Goal: Task Accomplishment & Management: Manage account settings

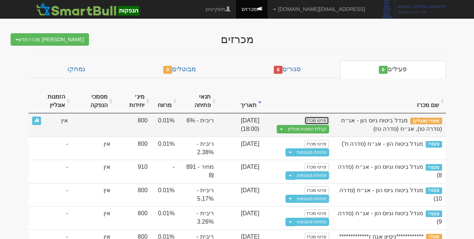
click at [322, 120] on link "פרטי מכרז" at bounding box center [316, 121] width 24 height 8
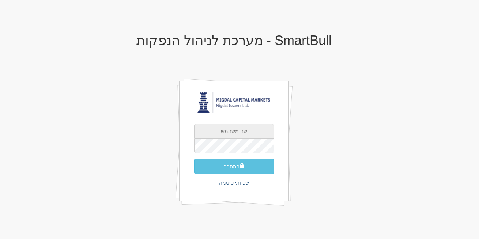
type input "[EMAIL_ADDRESS][DOMAIN_NAME]"
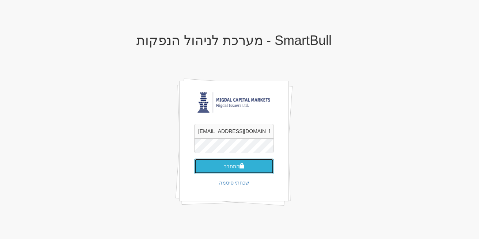
click at [229, 170] on button "התחבר" at bounding box center [234, 166] width 80 height 15
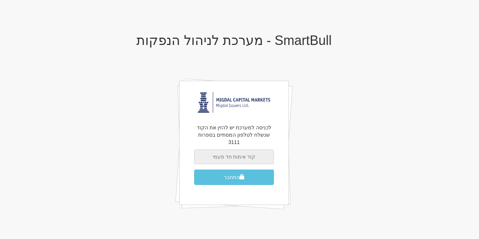
click at [237, 150] on input "text" at bounding box center [234, 157] width 80 height 15
type input "761773"
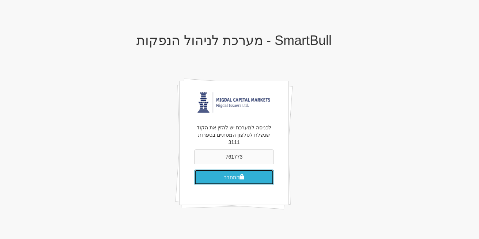
click at [237, 172] on button "התחבר" at bounding box center [234, 177] width 80 height 15
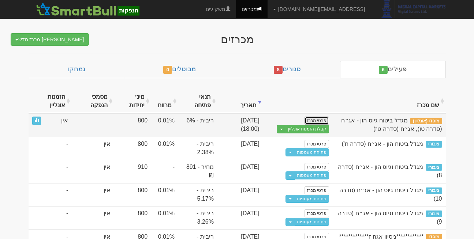
click at [312, 119] on link "פרטי מכרז" at bounding box center [316, 121] width 24 height 8
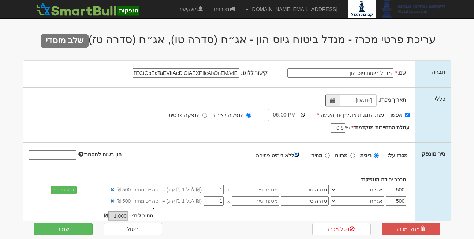
click at [296, 153] on input "ללא לימיט פתיחה" at bounding box center [296, 155] width 5 height 5
checkbox input "false"
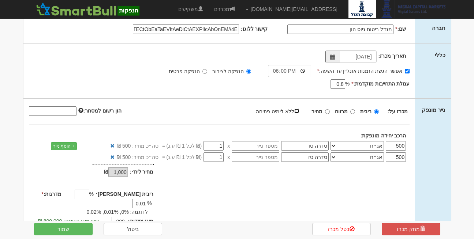
scroll to position [44, 0]
click at [65, 228] on button "שמור" at bounding box center [63, 229] width 59 height 12
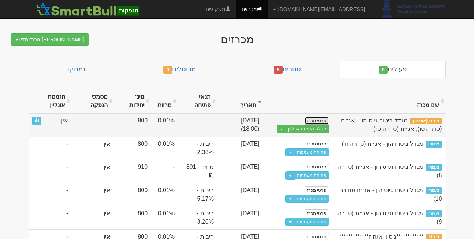
click at [312, 120] on link "פרטי מכרז" at bounding box center [316, 121] width 24 height 8
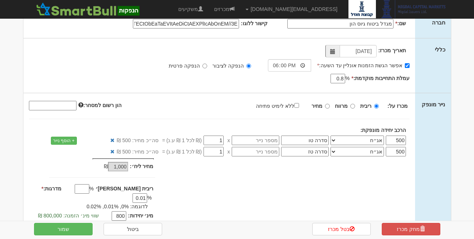
scroll to position [50, 0]
click at [129, 226] on link "ביטול" at bounding box center [133, 229] width 59 height 12
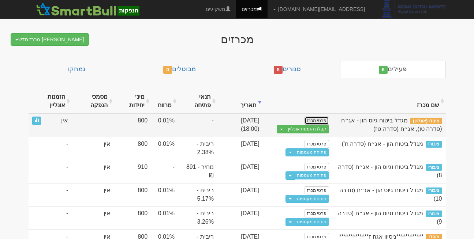
click at [321, 118] on link "פרטי מכרז" at bounding box center [316, 121] width 24 height 8
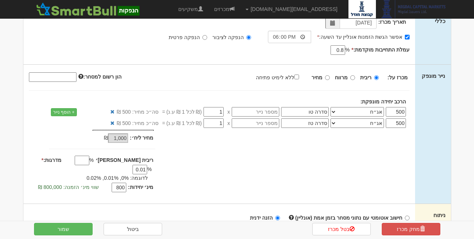
scroll to position [78, 0]
click at [299, 77] on input "ללא לימיט פתיחה" at bounding box center [296, 76] width 5 height 5
checkbox input "true"
click at [84, 228] on button "שמור" at bounding box center [63, 229] width 59 height 12
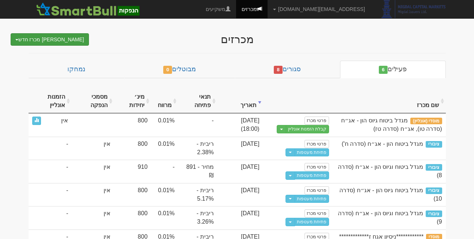
click at [74, 34] on button "[PERSON_NAME] מכרז חדש" at bounding box center [50, 39] width 78 height 12
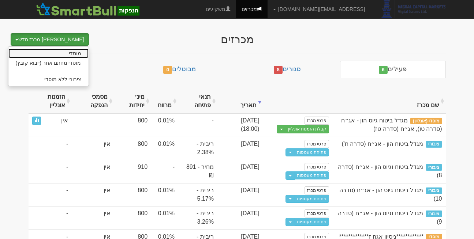
click at [61, 55] on link "מוסדי" at bounding box center [48, 54] width 80 height 10
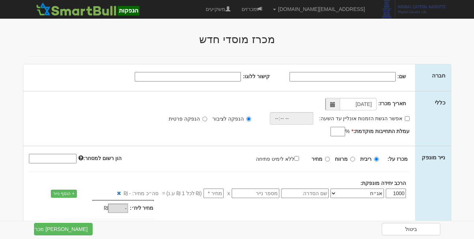
click at [370, 75] on input "שם:" at bounding box center [342, 77] width 106 height 10
type input "בדיקה ראשונה"
click at [210, 79] on input "קישור ללוגו:" at bounding box center [188, 77] width 106 height 10
type input "data:image/jpeg;base64,/9j/4AAQSkZJRgABAQAAAQABAAD/2wCEAAkGBwgHBgkIBwgKCgkLDRYP…"
click at [409, 121] on label "אפשר הגשת הזמנות אונליין עד השעה:" at bounding box center [364, 118] width 90 height 7
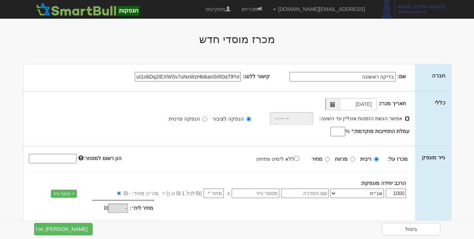
click at [409, 121] on input "אפשר הגשת הזמנות אונליין עד השעה:" at bounding box center [407, 118] width 5 height 5
checkbox input "true"
click at [289, 119] on input "time" at bounding box center [290, 118] width 44 height 12
type input "22:22"
click at [338, 132] on input "עמלת התחייבות מוקדמת: *" at bounding box center [337, 132] width 15 height 10
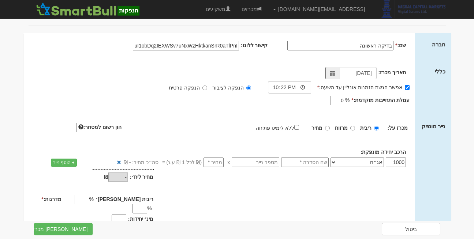
scroll to position [33, 0]
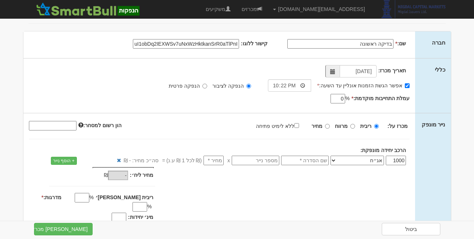
type input "0"
click at [298, 124] on input "ללא לימיט פתיחה" at bounding box center [296, 125] width 5 height 5
checkbox input "true"
click at [304, 157] on input "text" at bounding box center [305, 161] width 48 height 10
type input "ק"
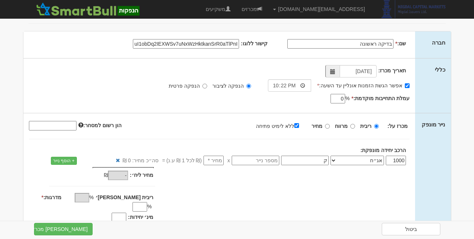
click at [214, 159] on input "number" at bounding box center [213, 161] width 20 height 10
type input "1"
type input "1,000"
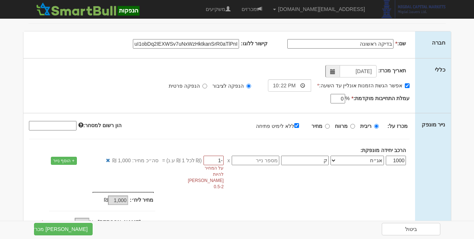
scroll to position [64, 0]
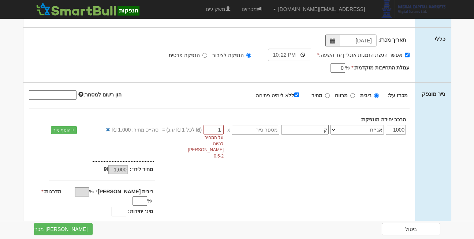
type input "-1"
click at [120, 197] on div "%" at bounding box center [137, 201] width 34 height 9
click at [132, 196] on input "מדרגות: *" at bounding box center [139, 201] width 15 height 10
type input "0.1"
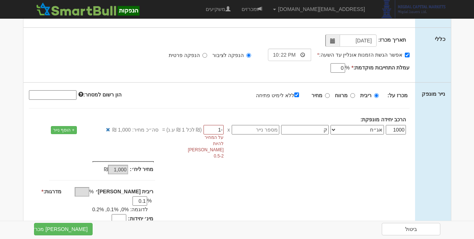
click at [119, 214] on input "מינ׳ יחידות:" at bounding box center [119, 219] width 15 height 10
type input "800"
click at [57, 235] on button "צור מכרז" at bounding box center [63, 229] width 59 height 12
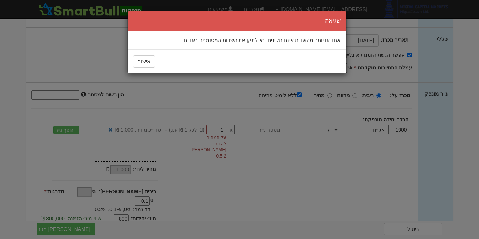
click at [146, 72] on div "אישור" at bounding box center [237, 61] width 219 height 24
click at [147, 64] on button "אישור" at bounding box center [144, 61] width 22 height 12
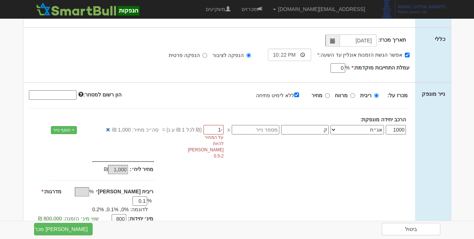
click at [263, 133] on input "text" at bounding box center [256, 130] width 48 height 10
type input ";"
type input "-1,000"
type input ";"
type input "1"
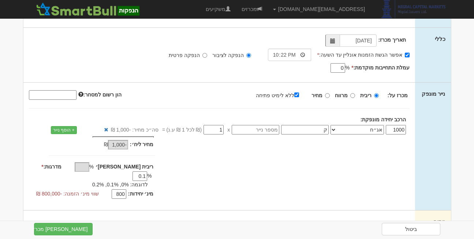
type input "1,000"
type input "1"
click at [80, 223] on button "צור מכרז" at bounding box center [63, 229] width 59 height 12
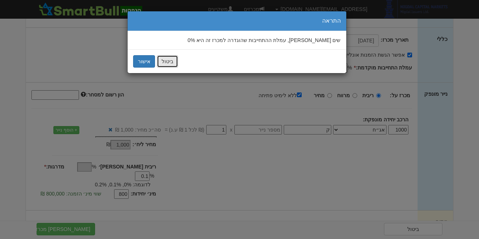
click at [165, 62] on button "ביטול" at bounding box center [167, 61] width 21 height 12
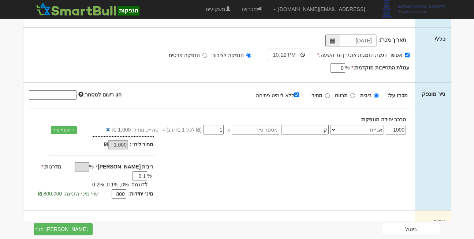
click at [338, 67] on input "0" at bounding box center [337, 68] width 15 height 10
type input "1"
click at [79, 233] on button "צור מכרז" at bounding box center [63, 229] width 59 height 12
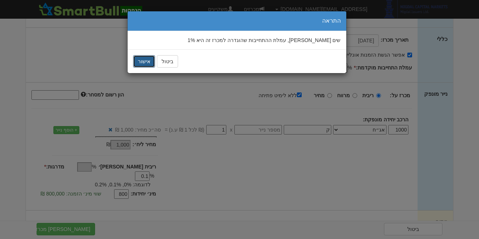
click at [146, 59] on button "אישור" at bounding box center [144, 61] width 22 height 12
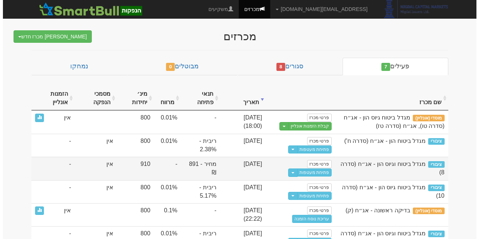
scroll to position [3, 0]
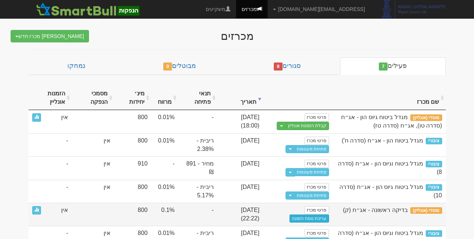
click at [306, 218] on link "עריכת נוסח הזמנה" at bounding box center [309, 219] width 40 height 8
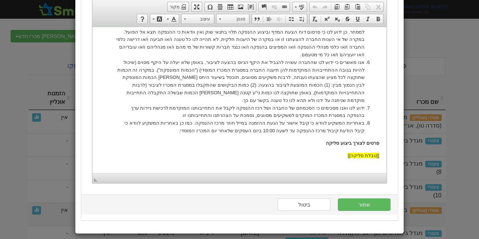
scroll to position [79, 0]
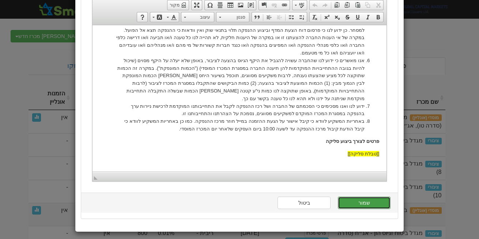
click at [361, 202] on button "שמור" at bounding box center [364, 203] width 53 height 12
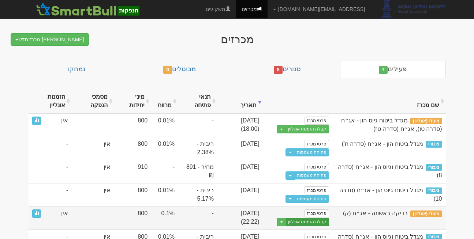
click at [297, 222] on link "קבלת הזמנות אונליין" at bounding box center [307, 222] width 43 height 8
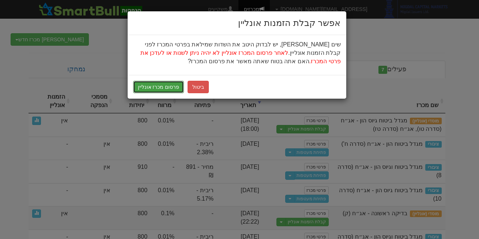
click at [164, 86] on button "פרסום מכרז אונליין" at bounding box center [158, 87] width 51 height 12
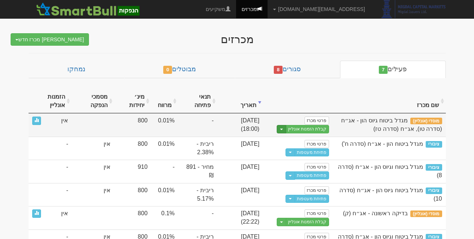
click at [280, 128] on button "Toggle Dropdown" at bounding box center [282, 129] width 10 height 8
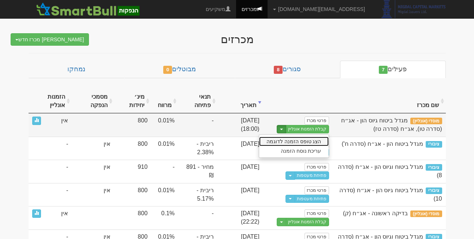
click at [292, 143] on link "הצג טופס הזמנה לדוגמה" at bounding box center [293, 142] width 69 height 10
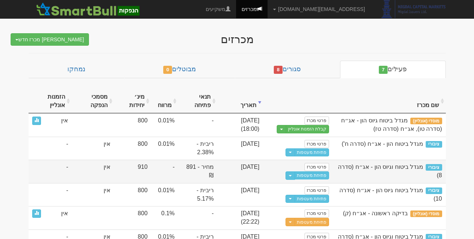
scroll to position [36, 0]
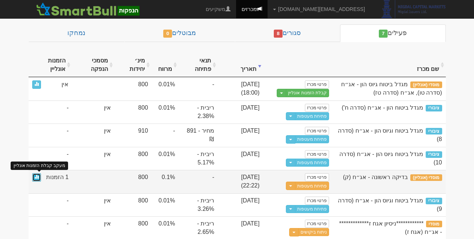
click at [36, 176] on span at bounding box center [36, 176] width 4 height 4
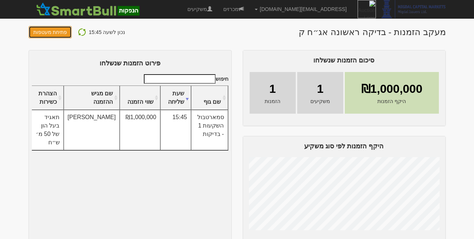
click at [54, 30] on button "פתיחת מעטפות" at bounding box center [51, 32] width 44 height 12
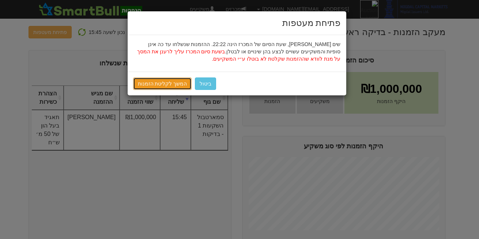
click at [170, 83] on link "המשך לקליטת הזמנות" at bounding box center [162, 84] width 59 height 12
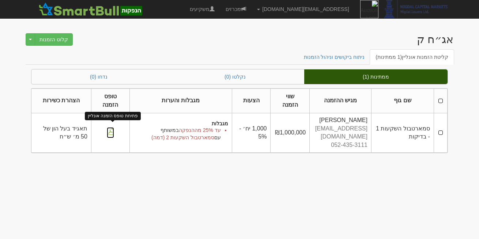
click at [113, 128] on img at bounding box center [110, 131] width 7 height 8
click at [252, 9] on link "מכרזים" at bounding box center [235, 9] width 31 height 18
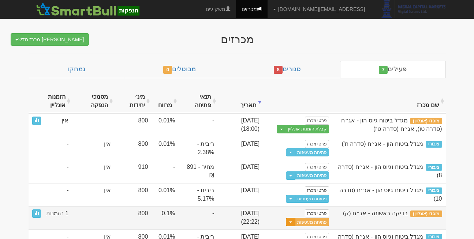
click at [291, 221] on button "Toggle Dropdown" at bounding box center [291, 222] width 10 height 8
click at [291, 232] on link "עדכן שעת סיום מכרז" at bounding box center [293, 235] width 69 height 10
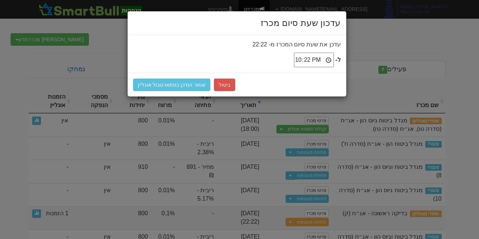
click at [310, 58] on input "22:22" at bounding box center [314, 60] width 40 height 15
click at [310, 58] on input "13:50" at bounding box center [314, 60] width 40 height 15
type input "15:50"
click at [164, 89] on button "שמור ועדכן בסמארטבול אונליין" at bounding box center [172, 85] width 78 height 12
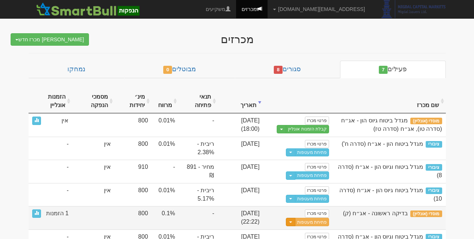
click at [292, 222] on button "Toggle Dropdown" at bounding box center [291, 222] width 10 height 8
click at [294, 231] on link "עדכן שעת סיום מכרז" at bounding box center [293, 235] width 69 height 10
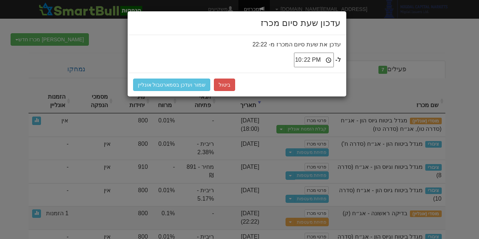
click at [310, 61] on input "22:22" at bounding box center [314, 60] width 40 height 15
type input "15:50"
click at [263, 76] on div "ביטול שמור ועדכן בסמארטבול אונליין" at bounding box center [237, 85] width 219 height 24
click at [182, 85] on button "שמור ועדכן בסמארטבול אונליין" at bounding box center [172, 85] width 78 height 12
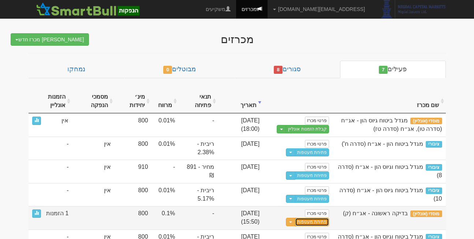
click at [311, 225] on link "פתיחת מעטפות" at bounding box center [312, 222] width 34 height 8
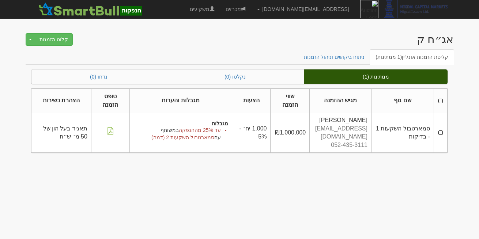
click at [439, 102] on th at bounding box center [441, 101] width 14 height 25
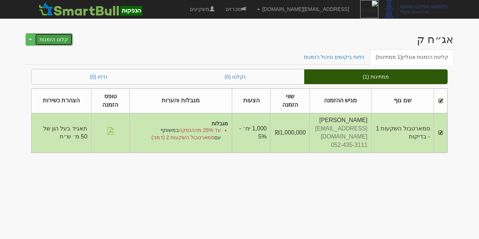
click at [59, 41] on button "קלוט הזמנות" at bounding box center [54, 39] width 38 height 12
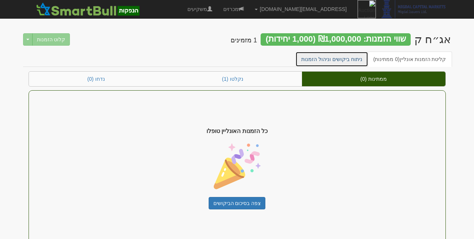
click at [340, 55] on link "ניתוח ביקושים וניהול הזמנות" at bounding box center [331, 59] width 73 height 15
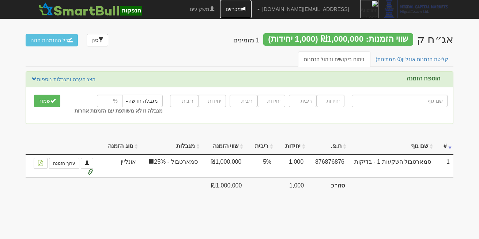
click at [252, 5] on link "מכרזים" at bounding box center [235, 9] width 31 height 18
click at [252, 9] on link "מכרזים" at bounding box center [235, 9] width 31 height 18
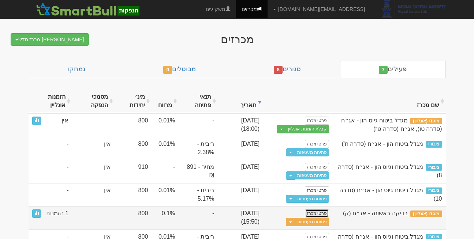
click at [314, 212] on link "פרטי מכרז" at bounding box center [317, 214] width 24 height 8
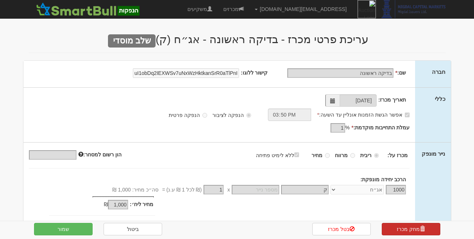
click at [410, 225] on link "מחק מכרז" at bounding box center [411, 229] width 59 height 12
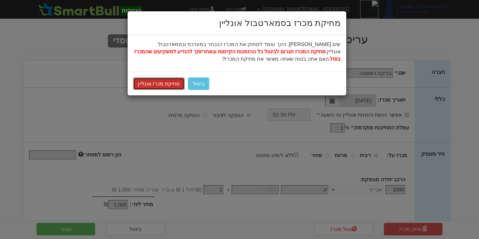
click at [141, 87] on button "מחיקת מכרז אונליין" at bounding box center [159, 84] width 52 height 12
